Goal: Information Seeking & Learning: Learn about a topic

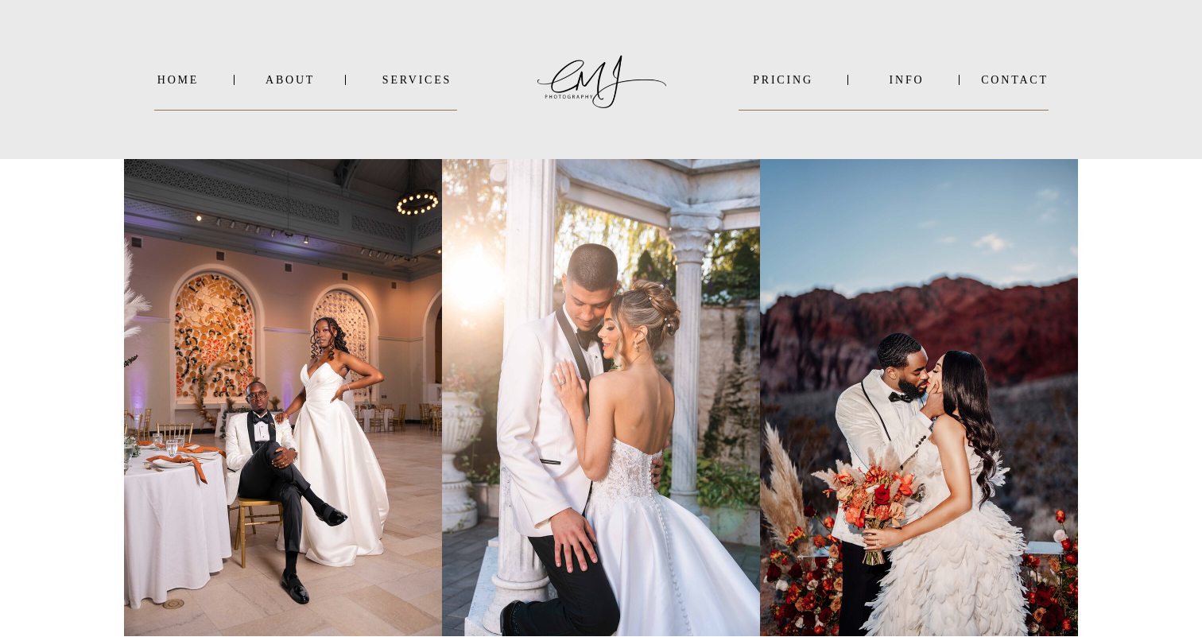
click at [448, 82] on nav "SERVICES" at bounding box center [417, 80] width 80 height 12
click at [450, 99] on b "WEDDINGS" at bounding box center [429, 101] width 66 height 12
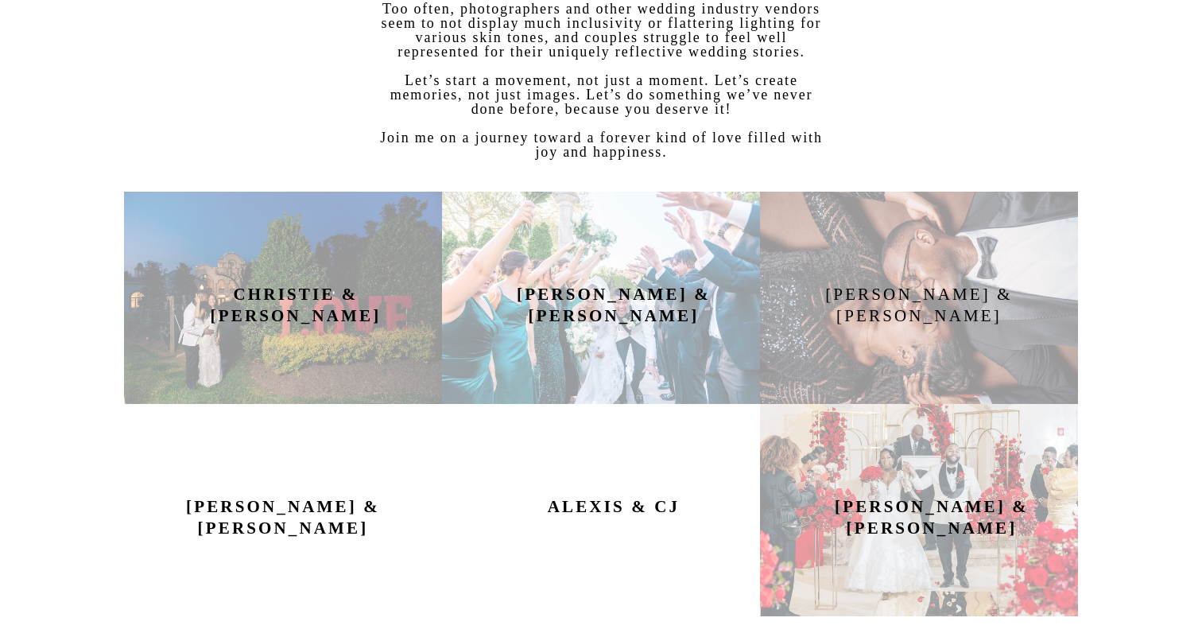
scroll to position [725, 0]
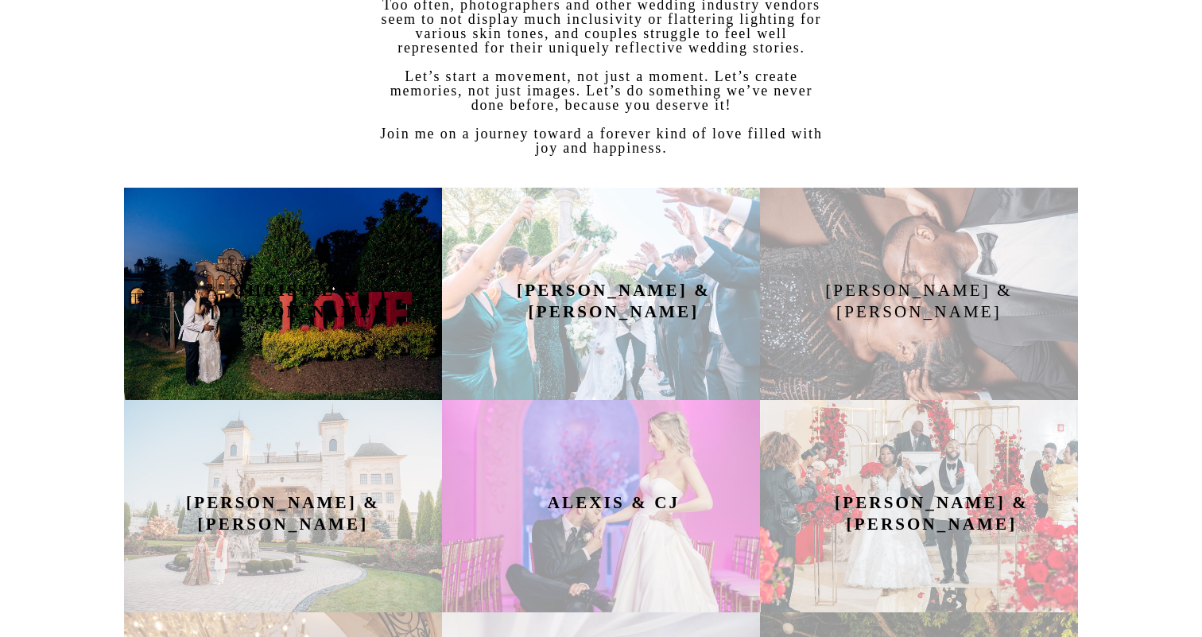
click at [347, 279] on div at bounding box center [283, 294] width 318 height 212
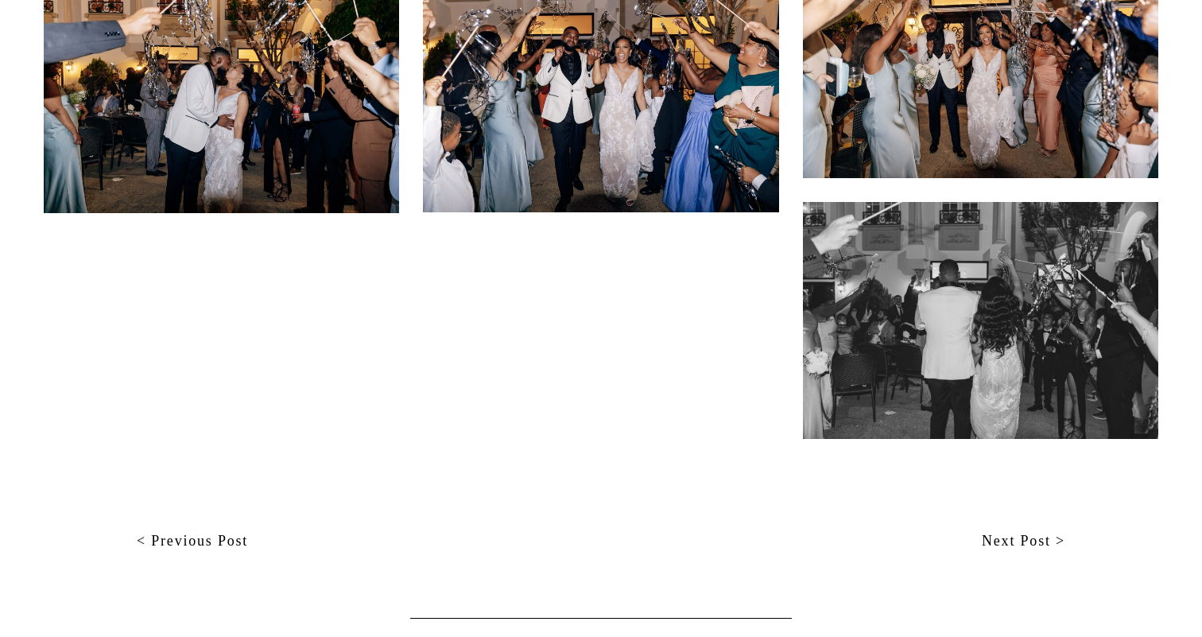
scroll to position [21094, 0]
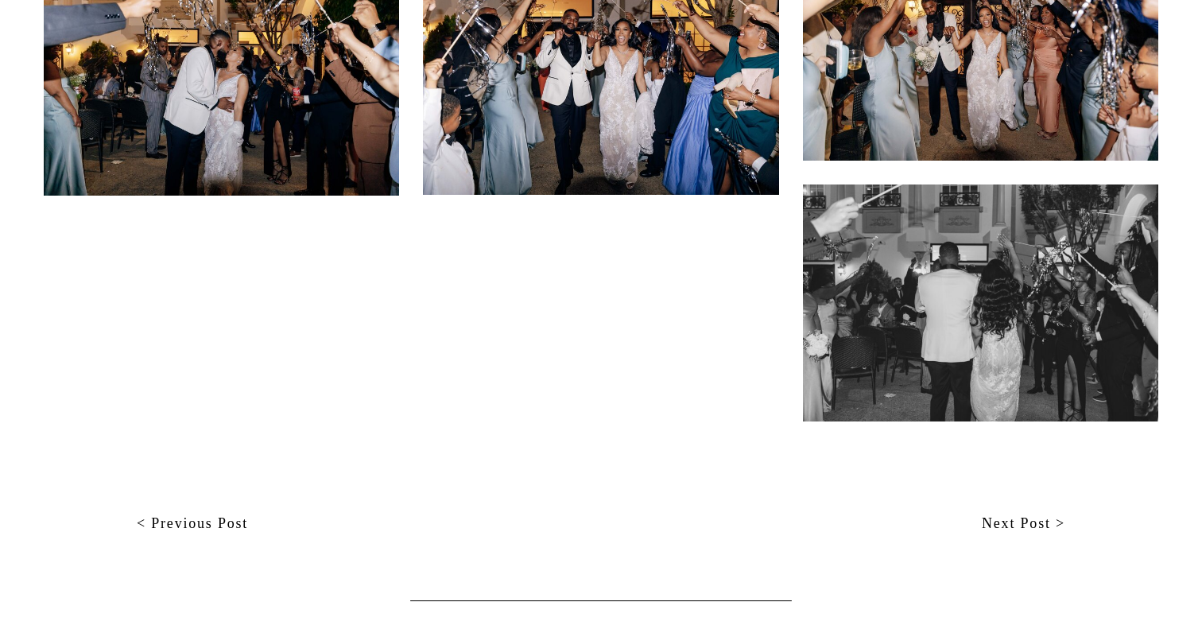
click at [1055, 522] on nav "Next Post >" at bounding box center [842, 524] width 445 height 24
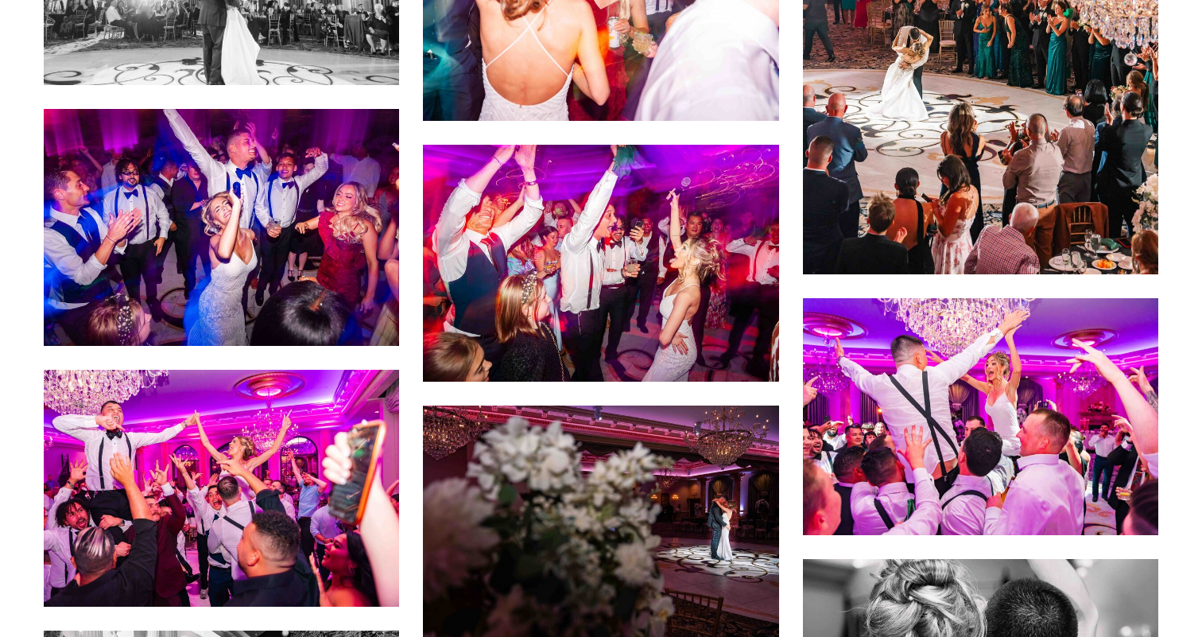
scroll to position [11446, 0]
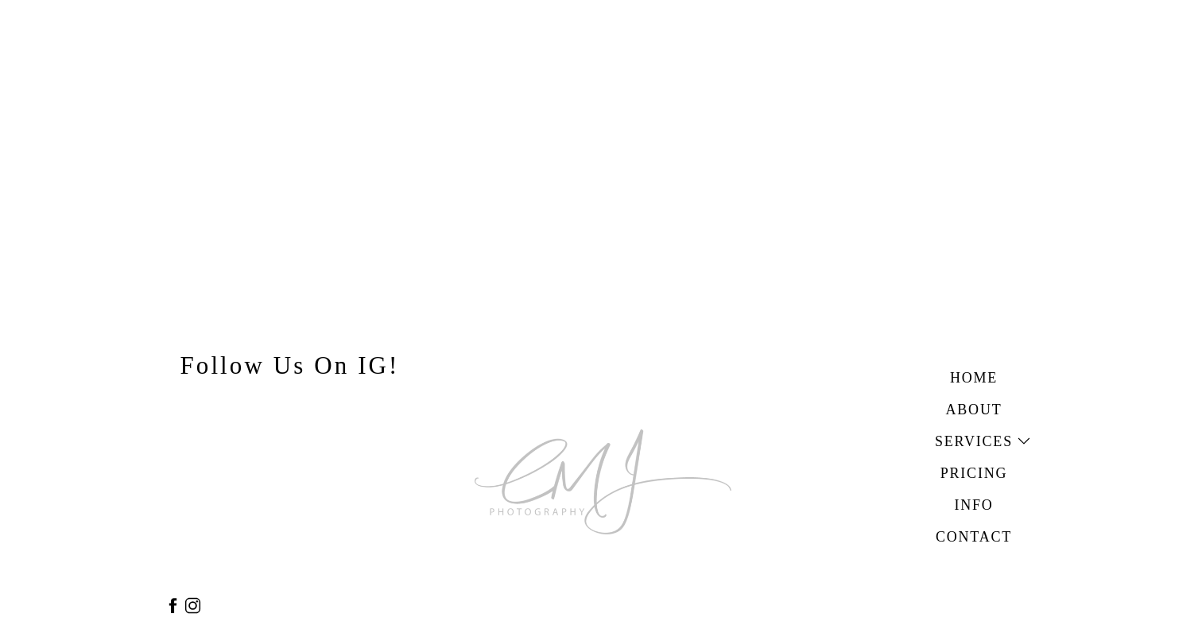
scroll to position [23744, 0]
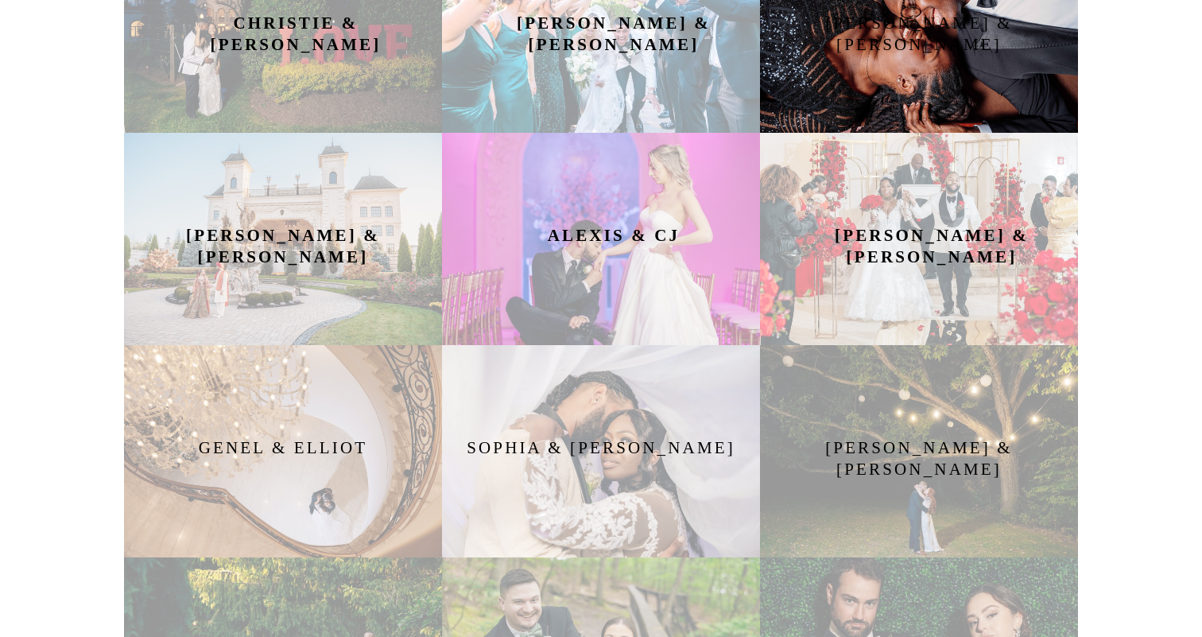
scroll to position [1023, 0]
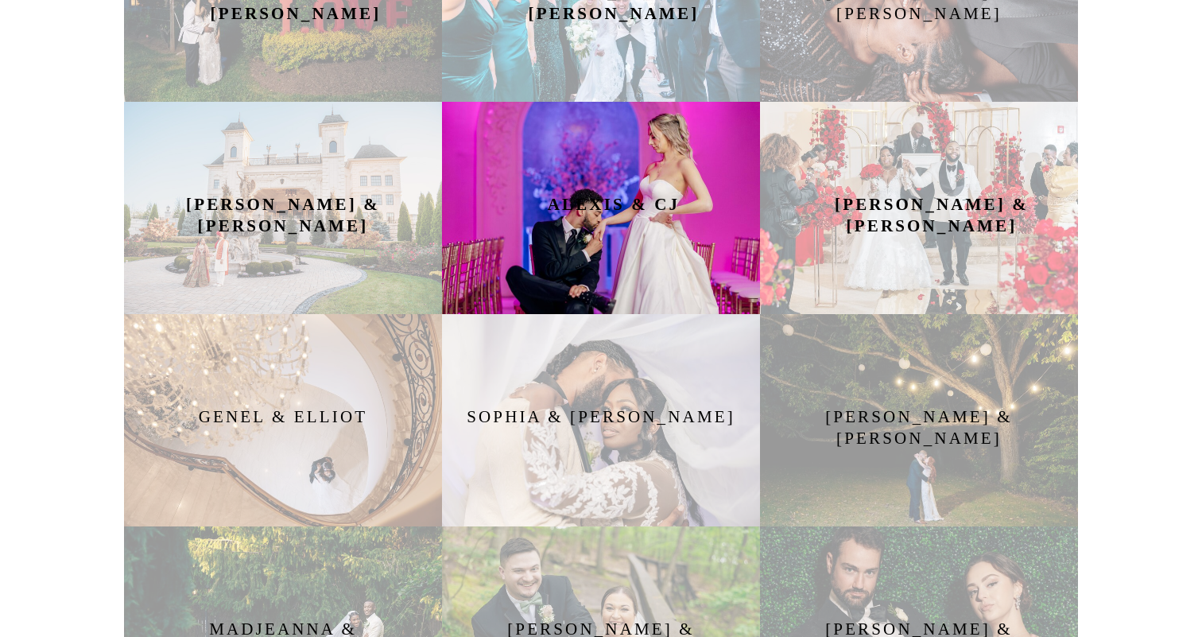
click at [661, 265] on div at bounding box center [601, 208] width 318 height 212
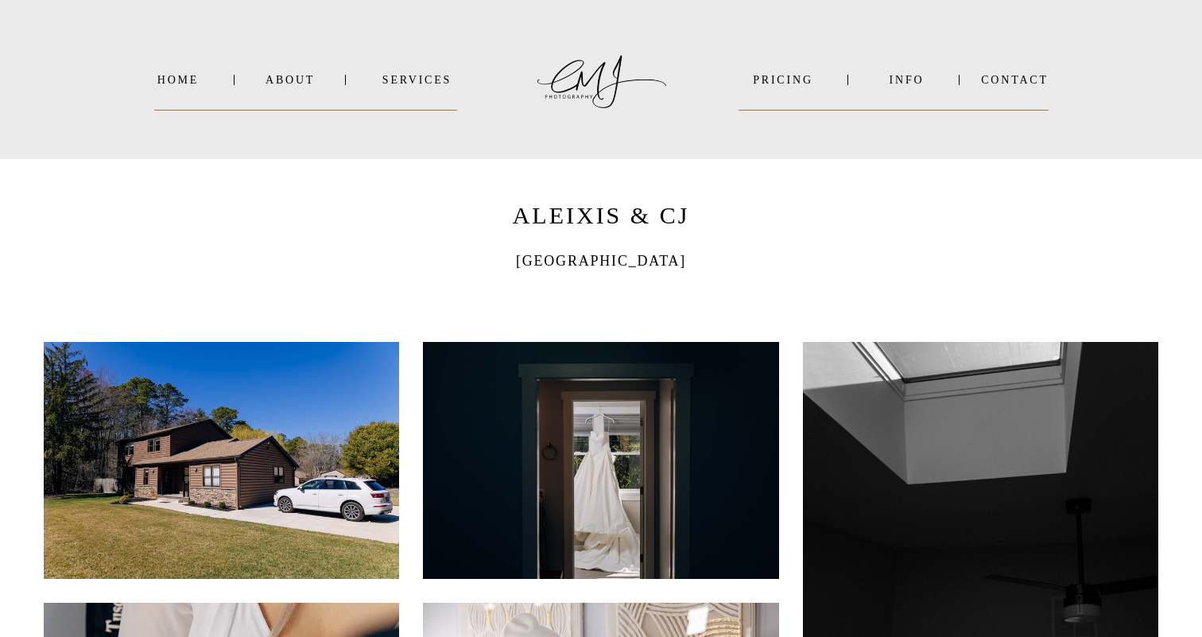
click at [417, 79] on nav "SERVICES" at bounding box center [417, 80] width 80 height 12
click at [431, 101] on b "WEDDINGS" at bounding box center [429, 101] width 66 height 12
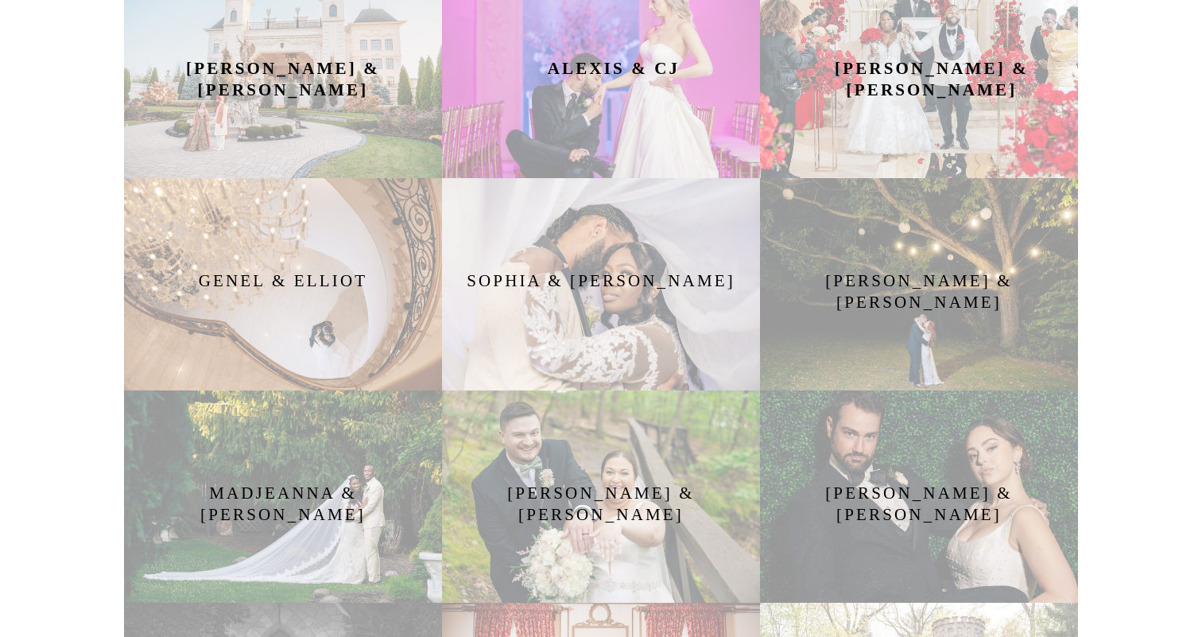
scroll to position [1164, 0]
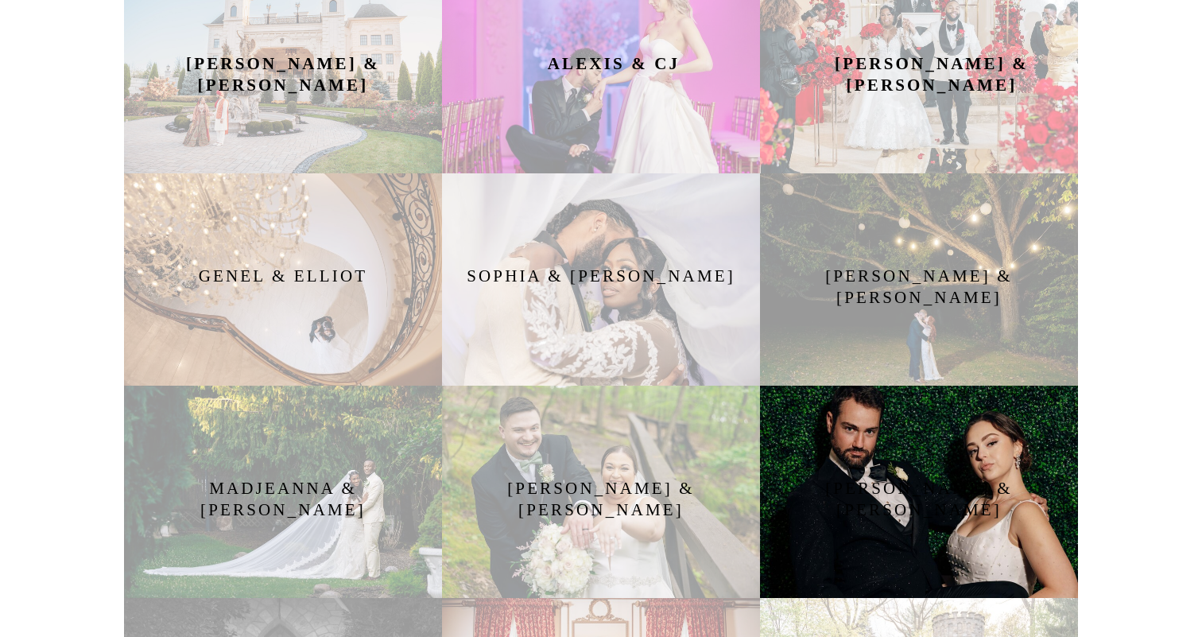
click at [921, 422] on div at bounding box center [919, 492] width 318 height 212
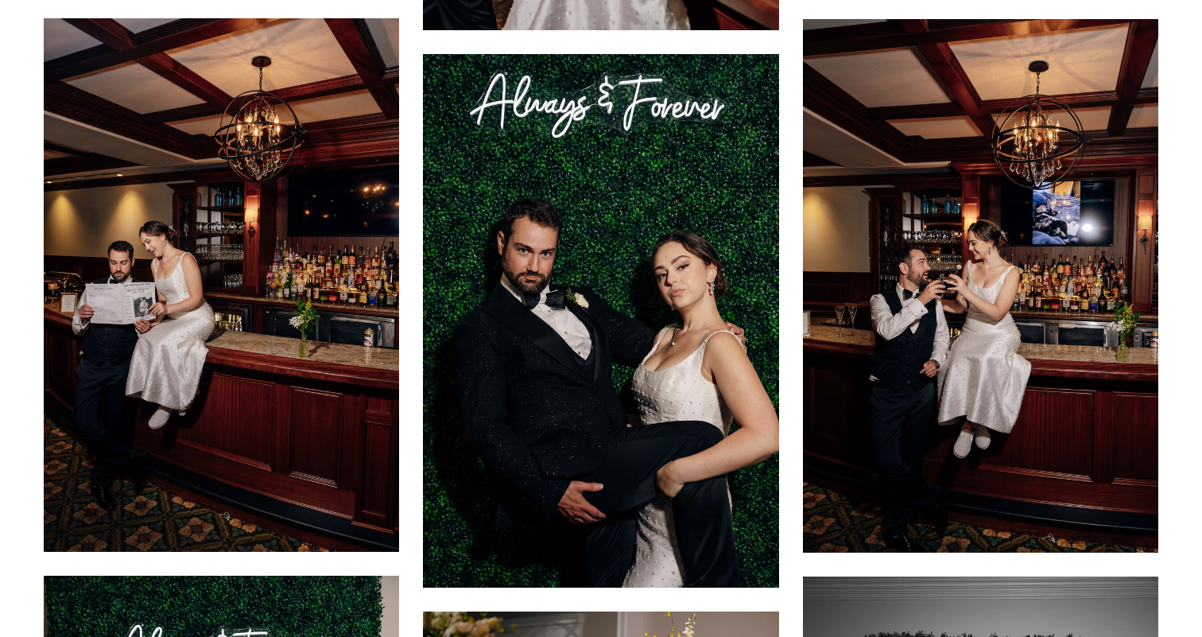
scroll to position [16822, 0]
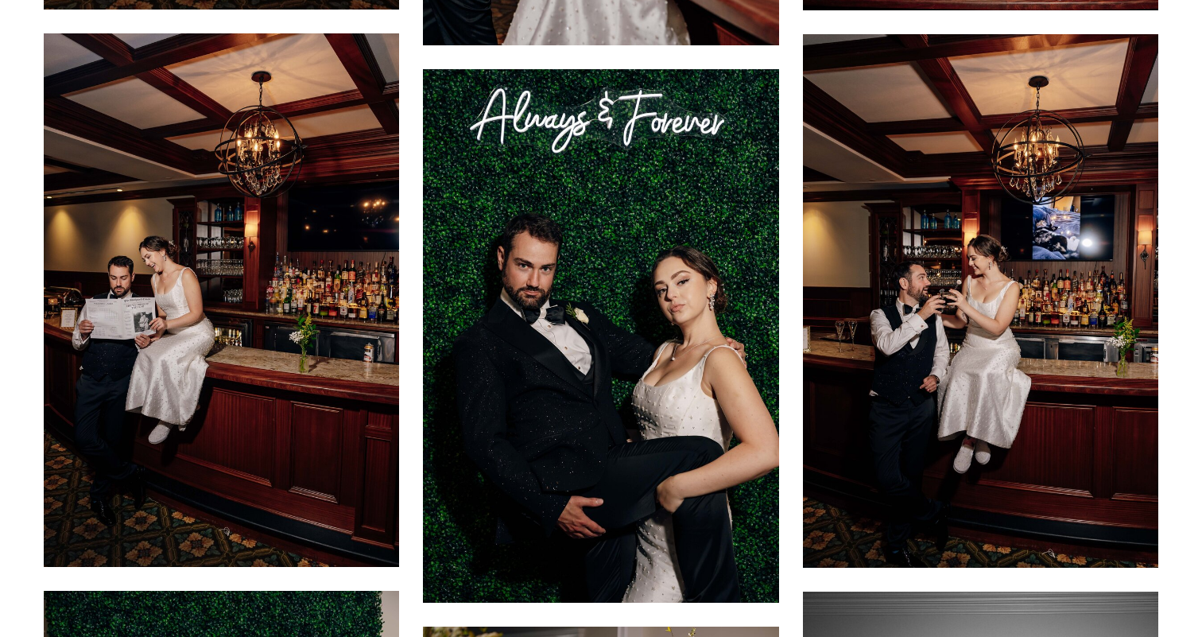
click at [544, 208] on img at bounding box center [600, 335] width 355 height 533
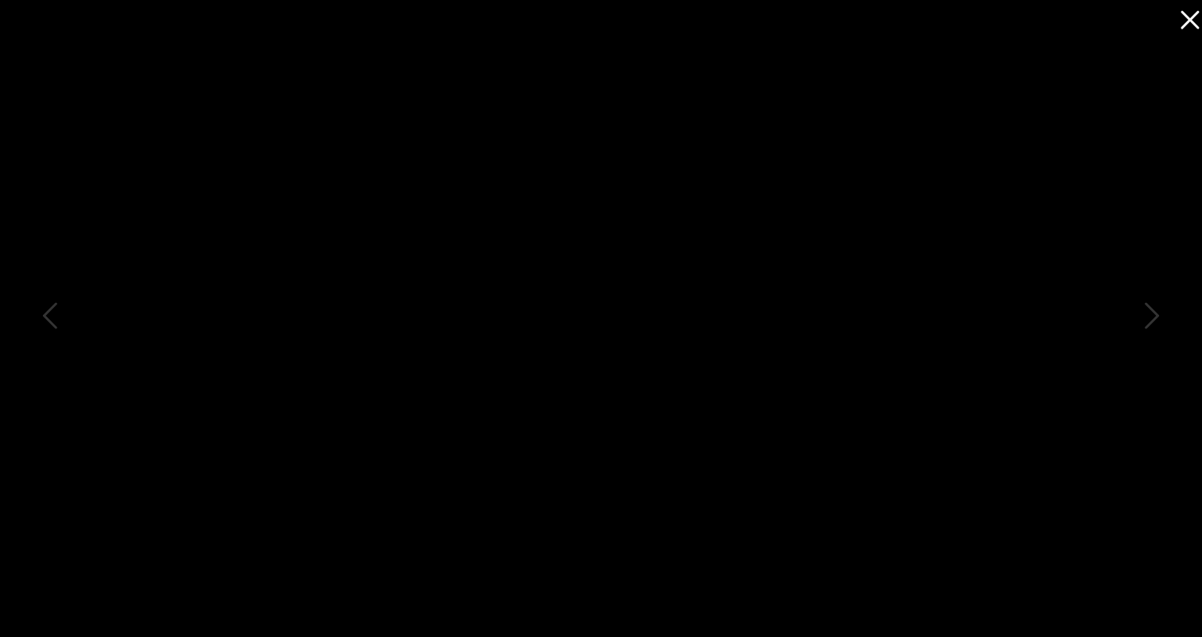
click at [1187, 17] on icon at bounding box center [1189, 20] width 18 height 18
